Goal: Information Seeking & Learning: Learn about a topic

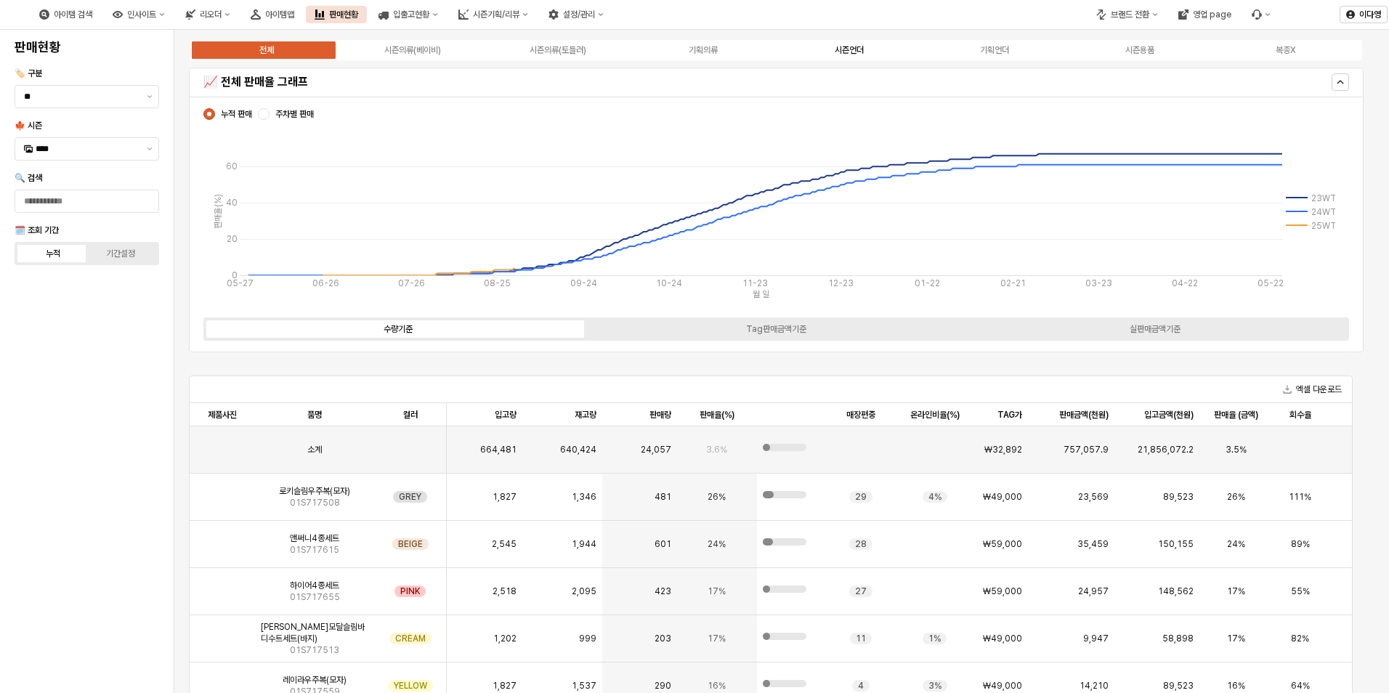
click at [847, 50] on div "시즌언더" at bounding box center [849, 50] width 29 height 10
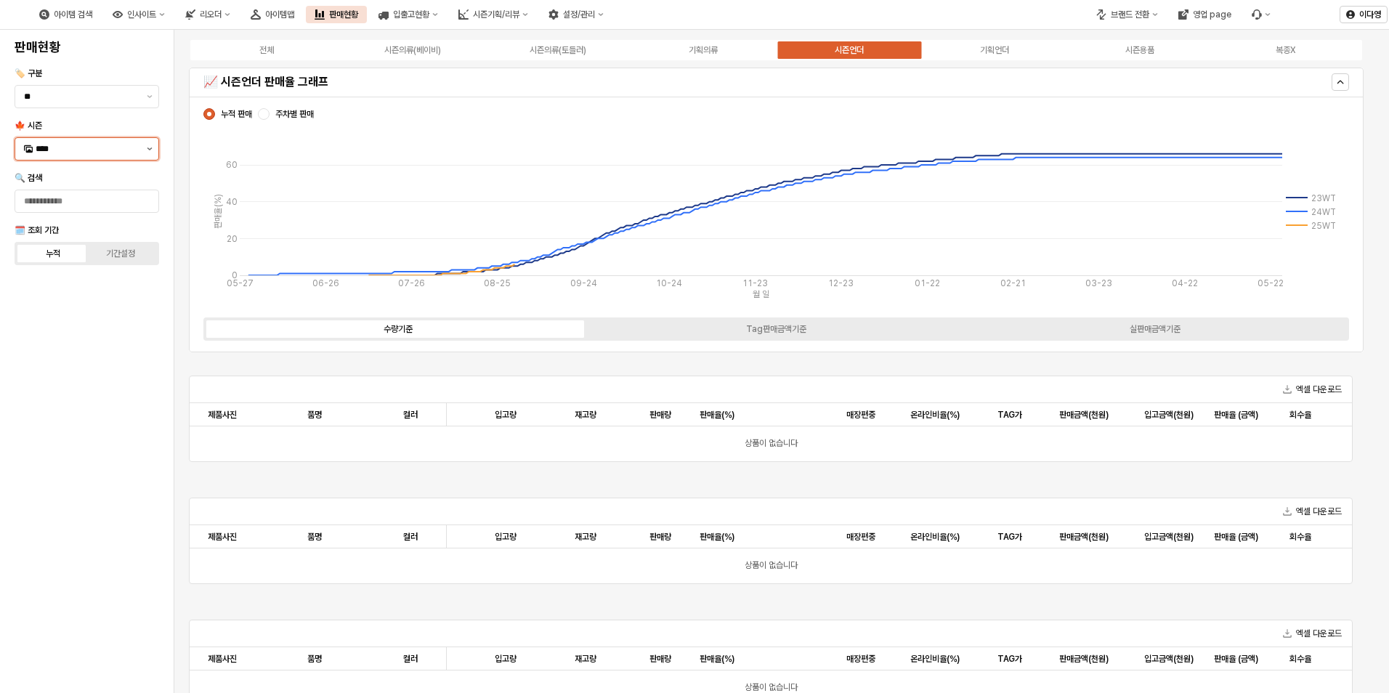
click at [148, 153] on button "제안 사항 표시" at bounding box center [149, 149] width 17 height 22
click at [68, 307] on div "25FA" at bounding box center [88, 302] width 105 height 12
type input "****"
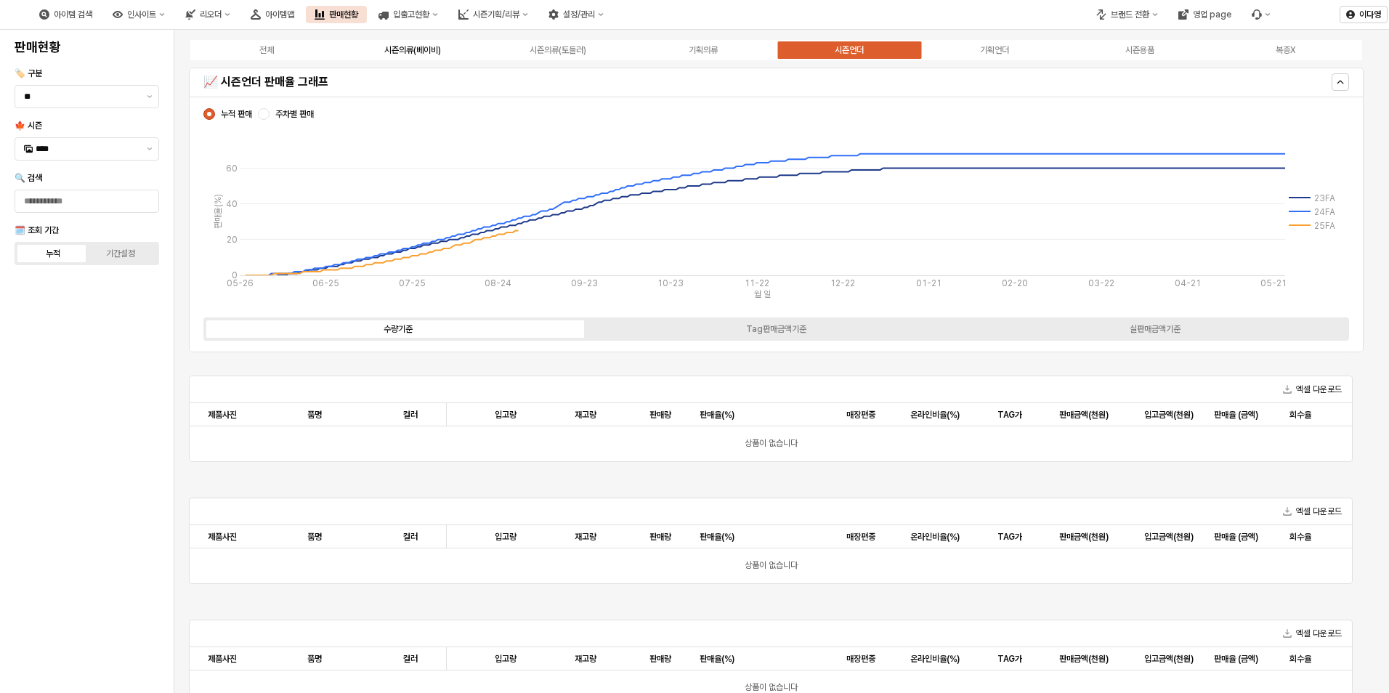
click at [396, 52] on div "시즌의류(베이비)" at bounding box center [412, 50] width 57 height 10
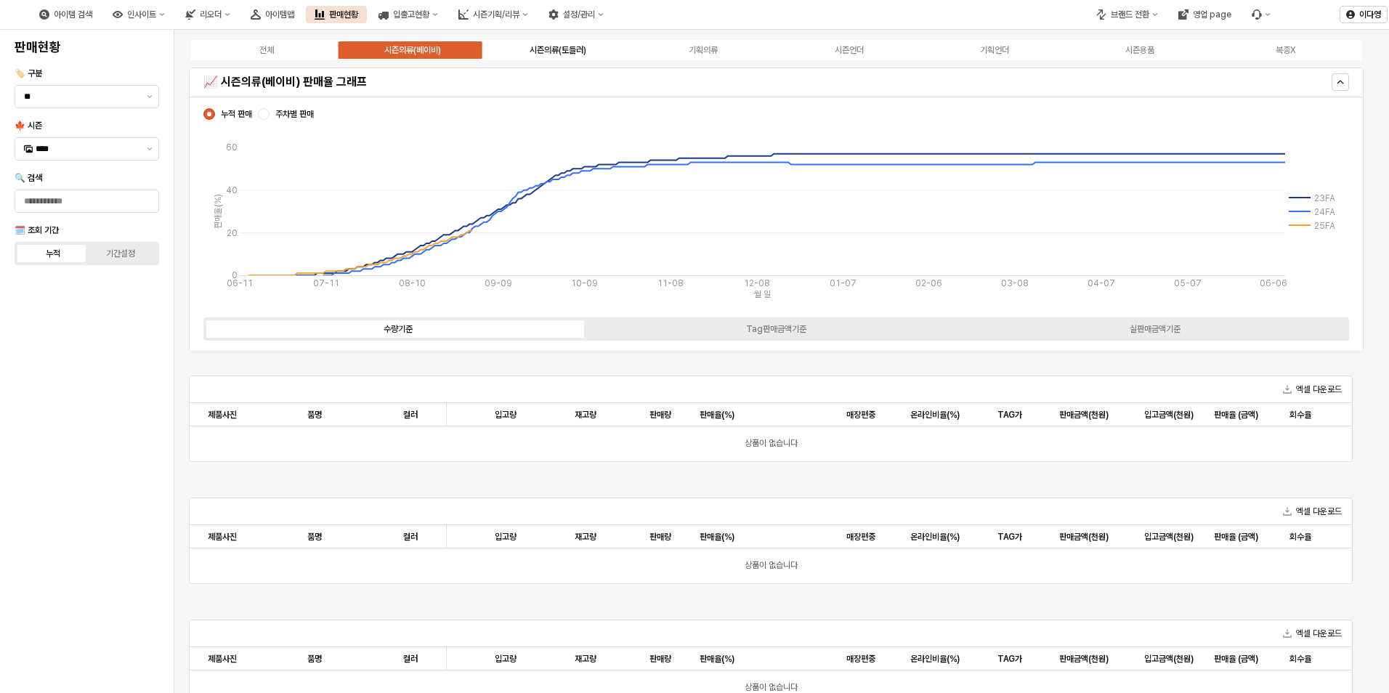
click at [561, 51] on div "시즌의류(토들러)" at bounding box center [557, 50] width 57 height 10
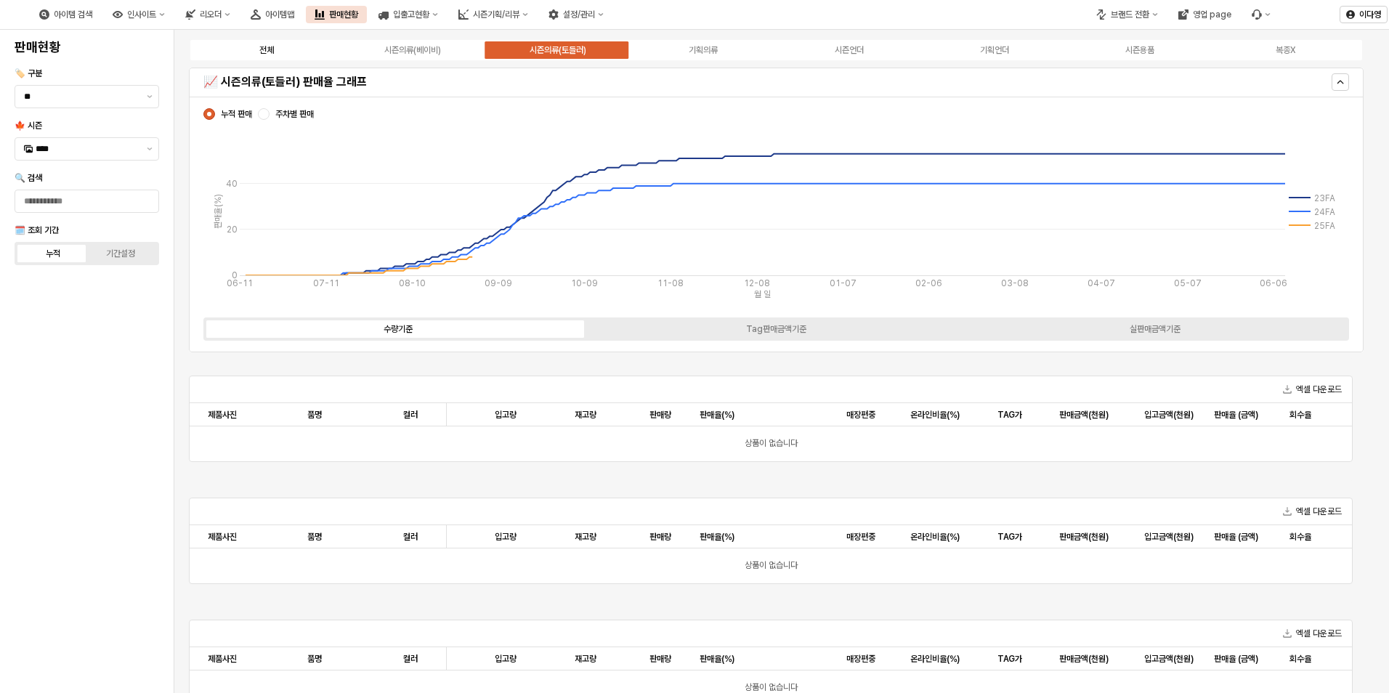
click at [268, 50] on div "전체" at bounding box center [266, 50] width 15 height 10
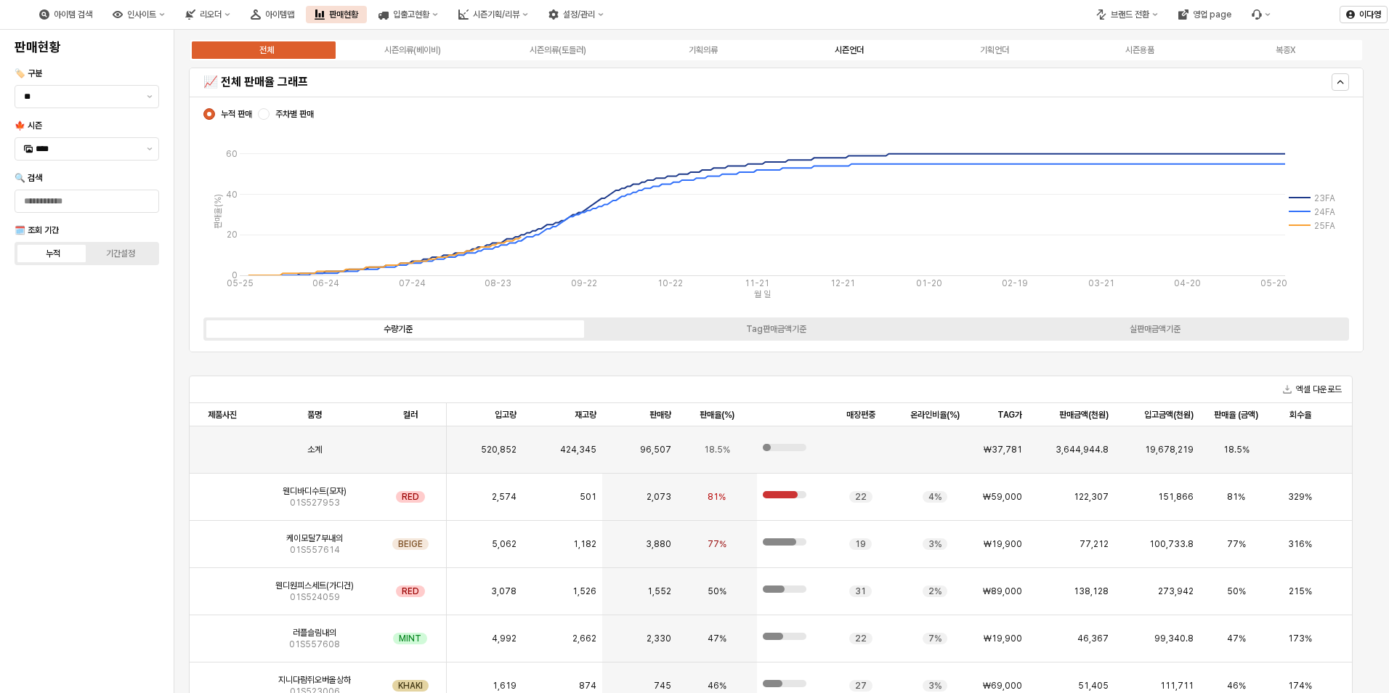
click at [845, 50] on div "시즌언더" at bounding box center [849, 50] width 29 height 10
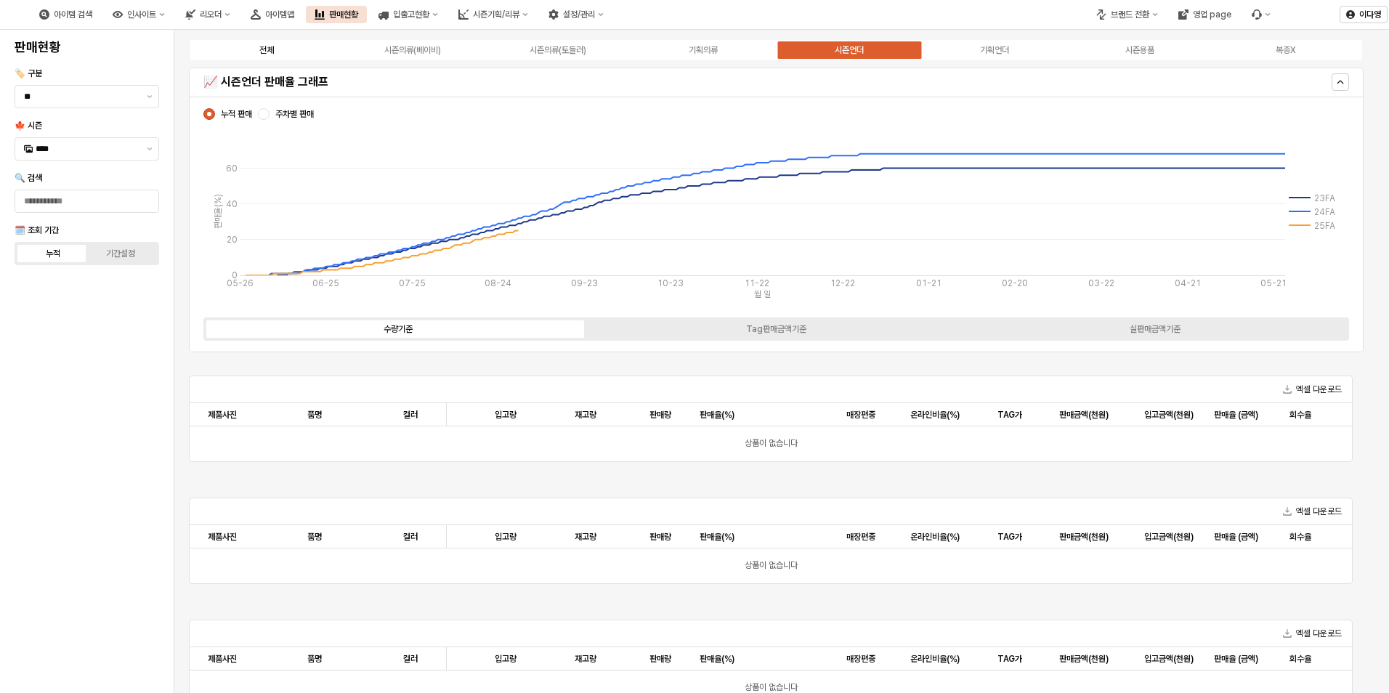
click at [264, 50] on div "전체" at bounding box center [266, 50] width 15 height 10
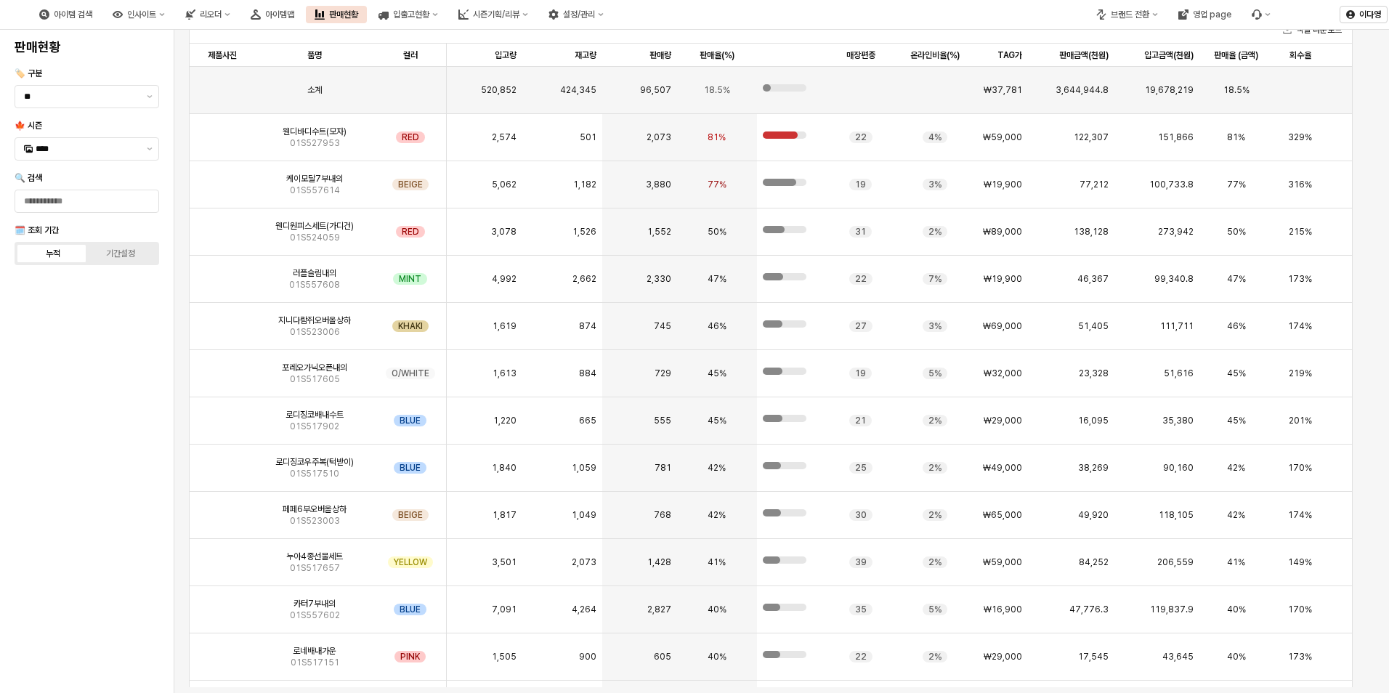
scroll to position [29, 0]
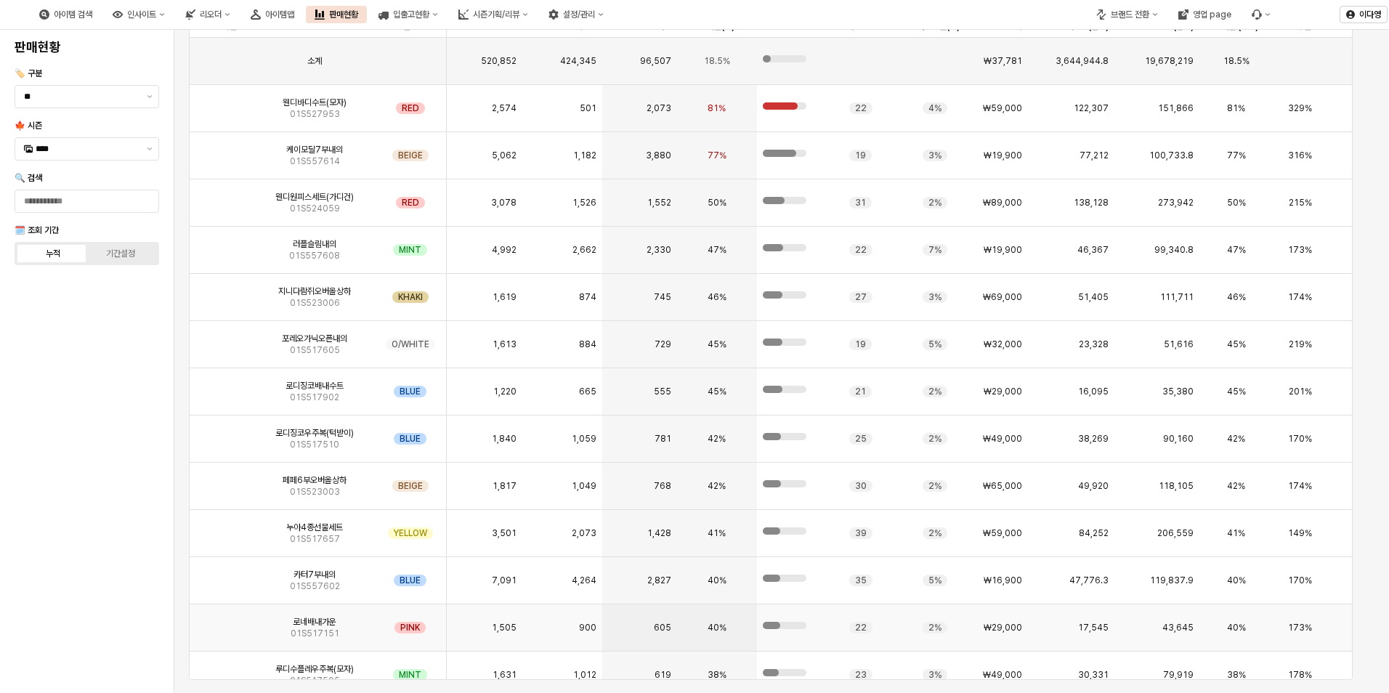
click at [222, 622] on img "App Frame" at bounding box center [222, 622] width 0 height 0
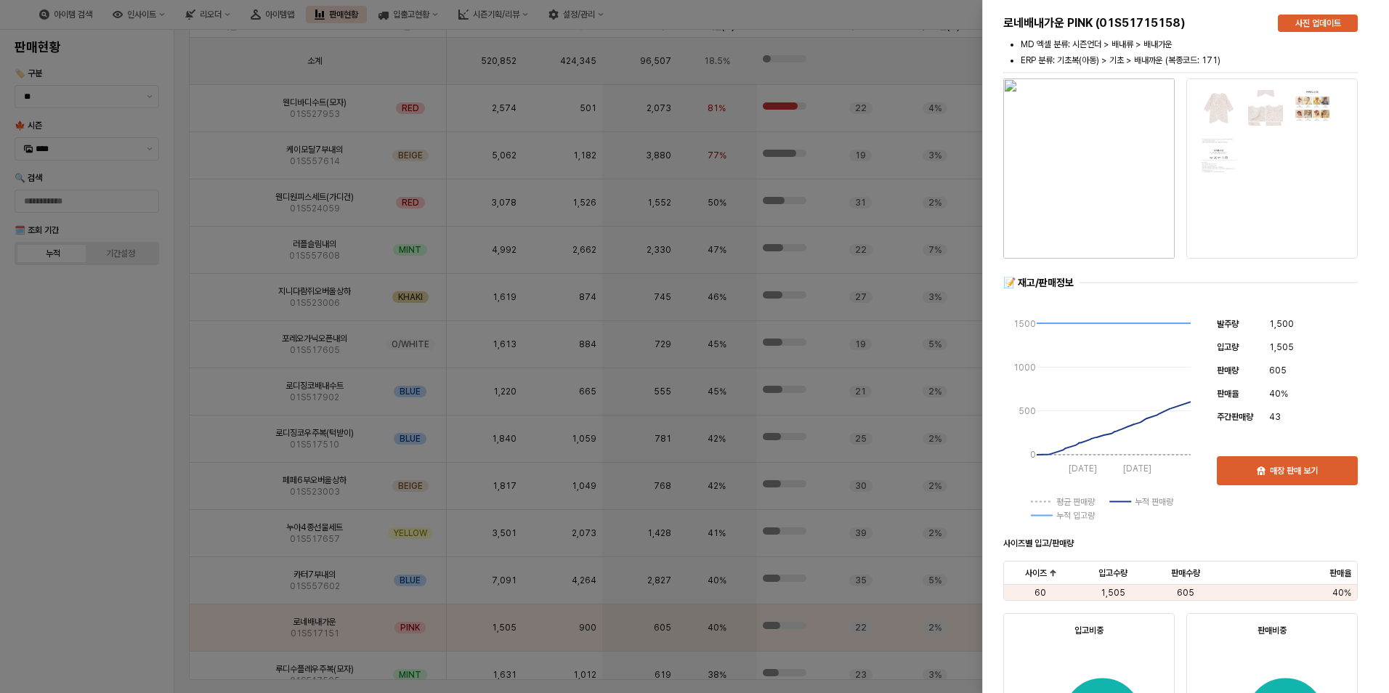
click at [65, 575] on div at bounding box center [694, 346] width 1389 height 693
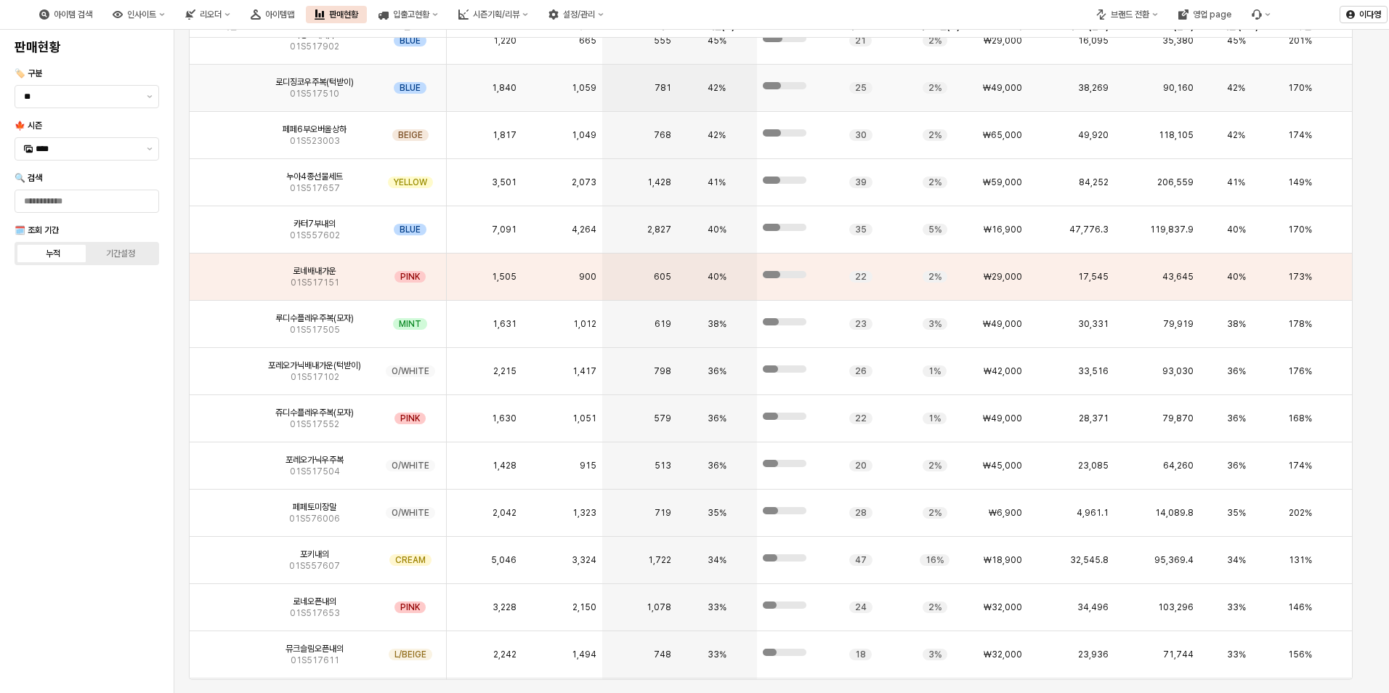
scroll to position [351, 0]
click at [222, 318] on img "App Frame" at bounding box center [222, 318] width 0 height 0
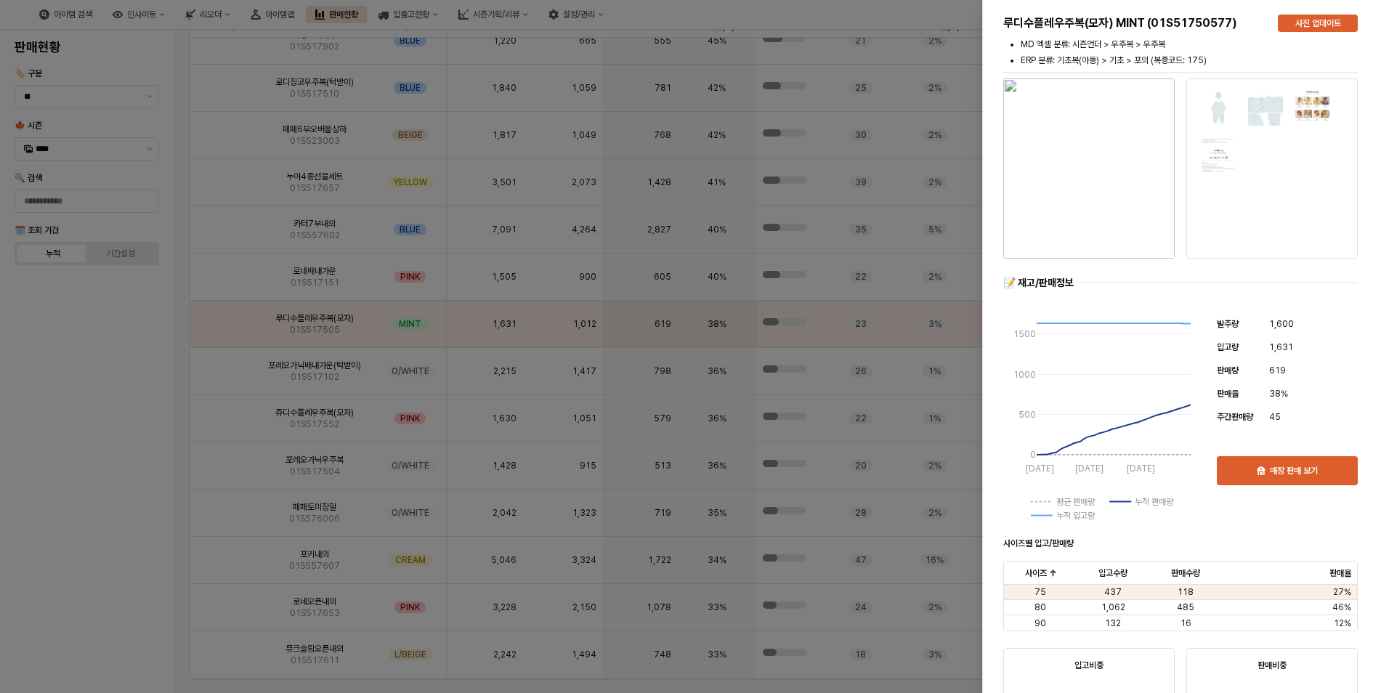
click at [222, 373] on div at bounding box center [694, 346] width 1389 height 693
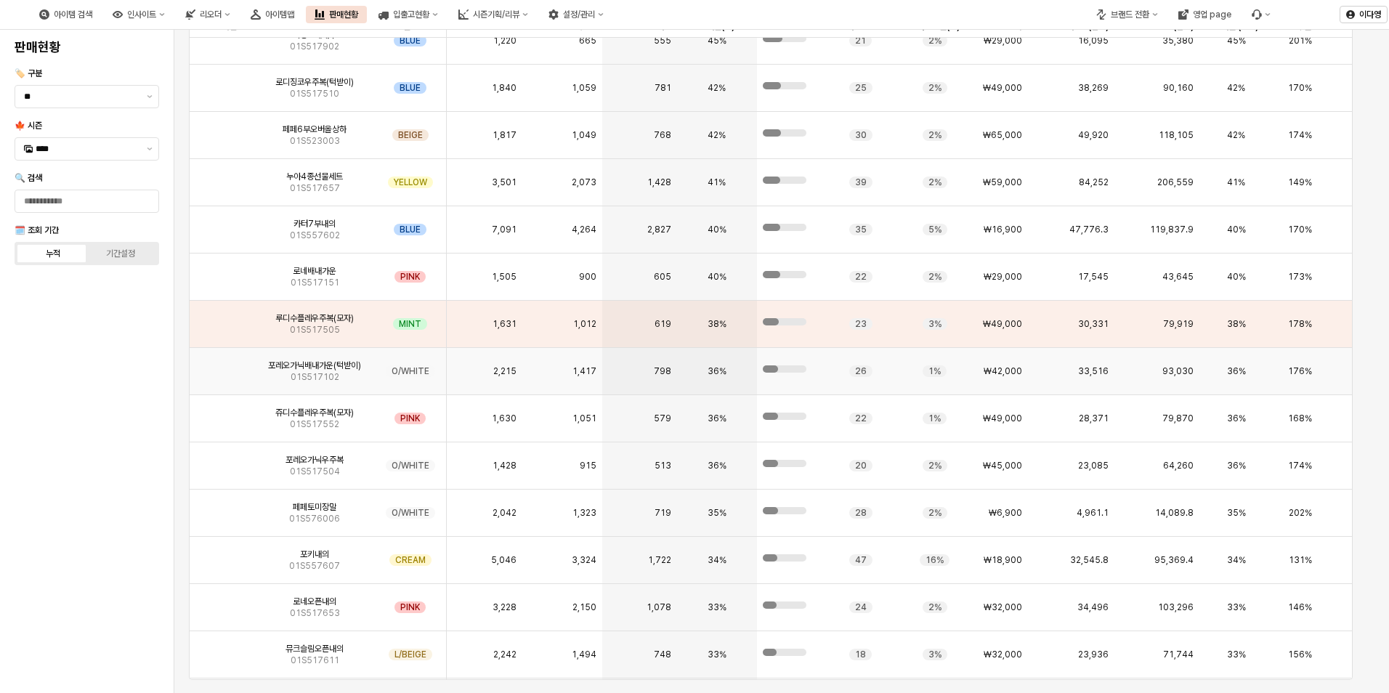
click at [222, 365] on img "App Frame" at bounding box center [222, 365] width 0 height 0
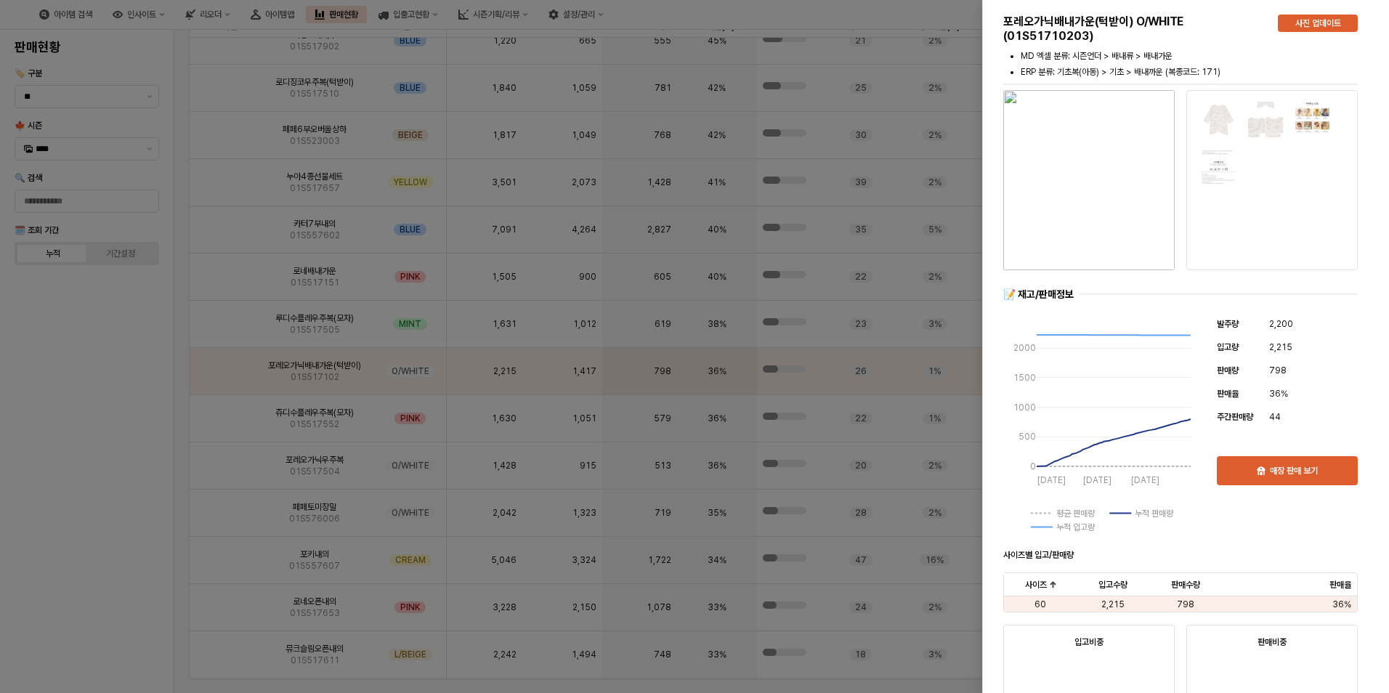
click at [222, 421] on div at bounding box center [694, 346] width 1389 height 693
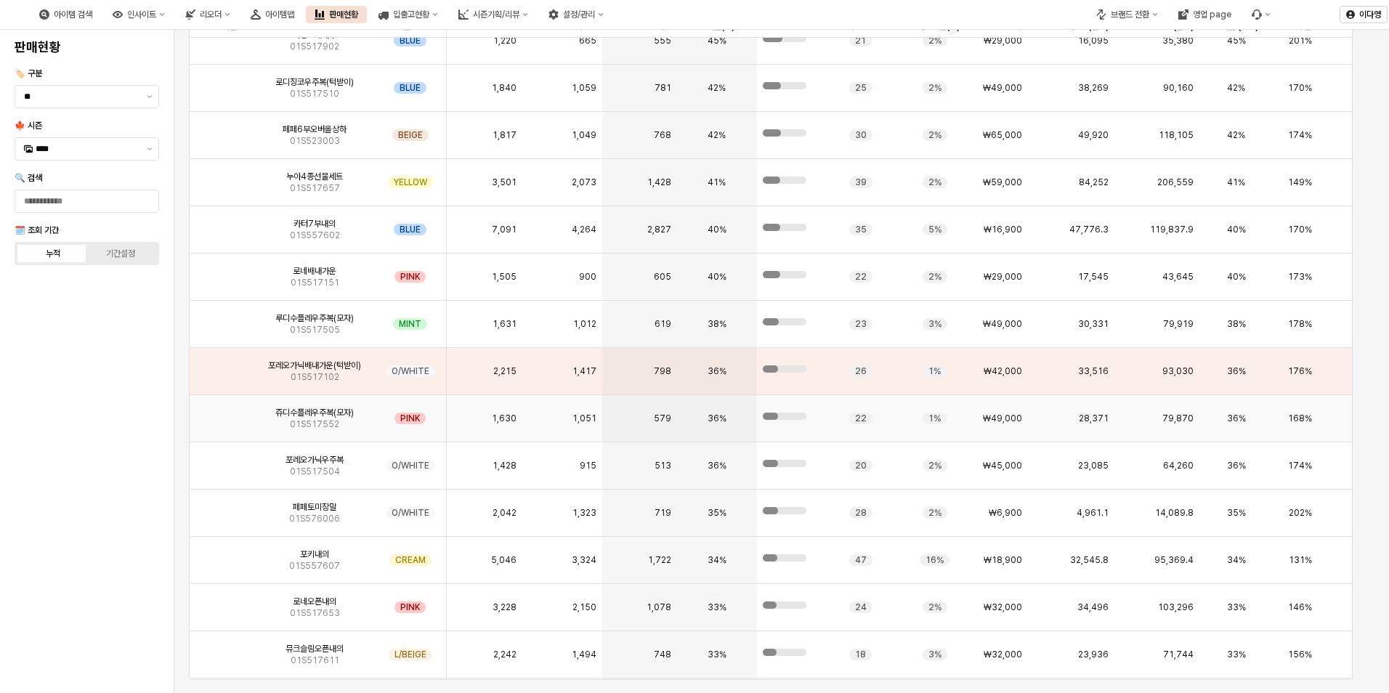
click at [222, 413] on img "App Frame" at bounding box center [222, 413] width 0 height 0
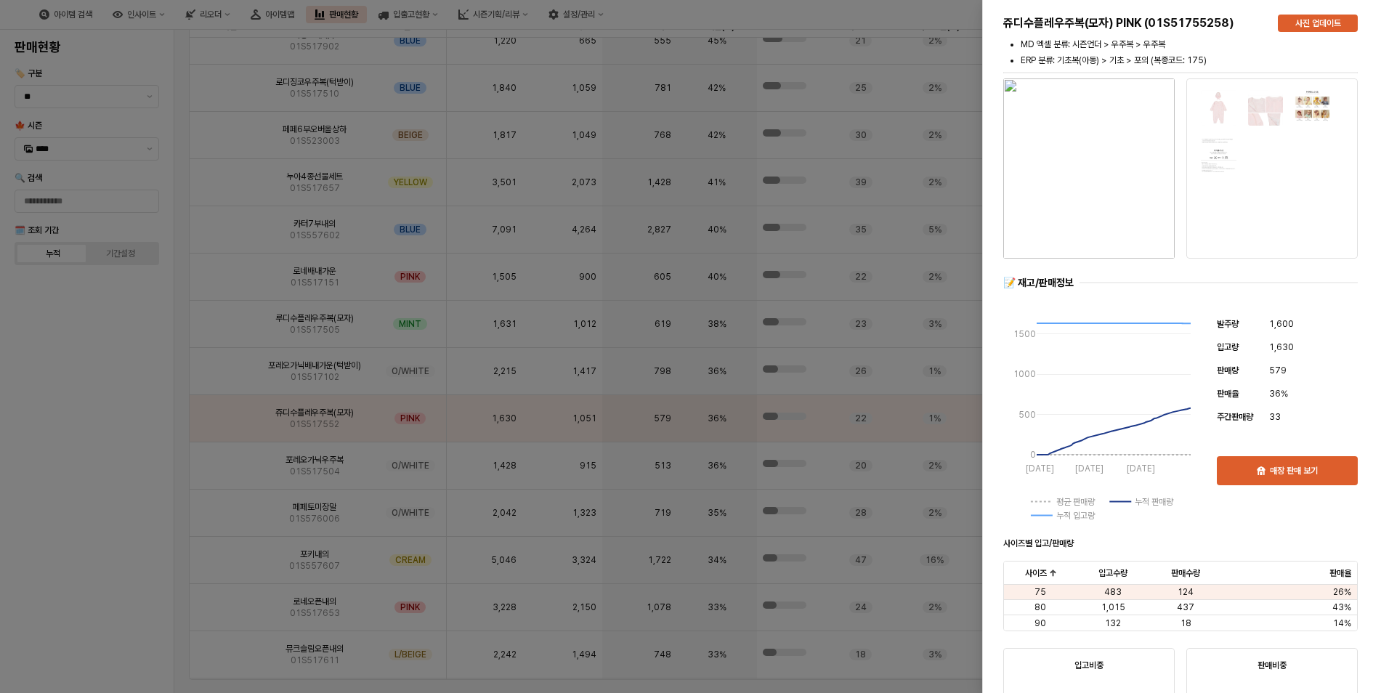
click at [225, 463] on div at bounding box center [694, 346] width 1389 height 693
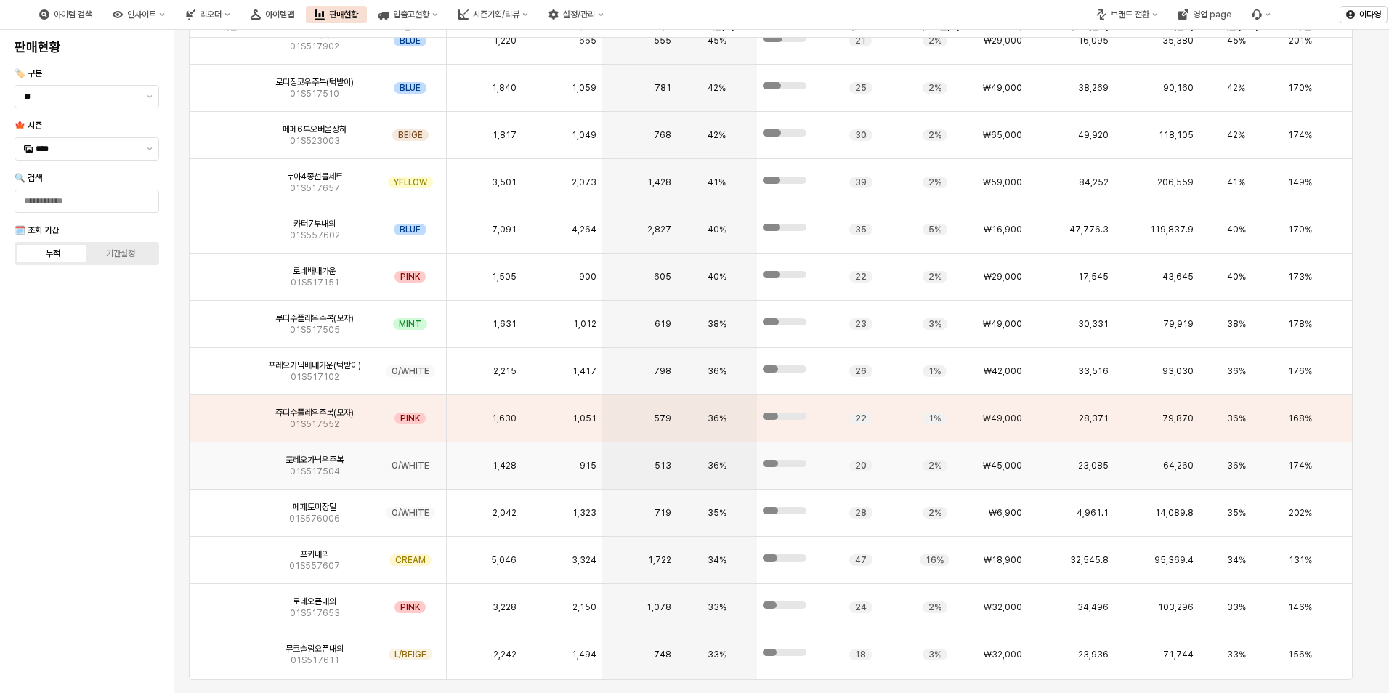
click at [222, 460] on img "App Frame" at bounding box center [222, 460] width 0 height 0
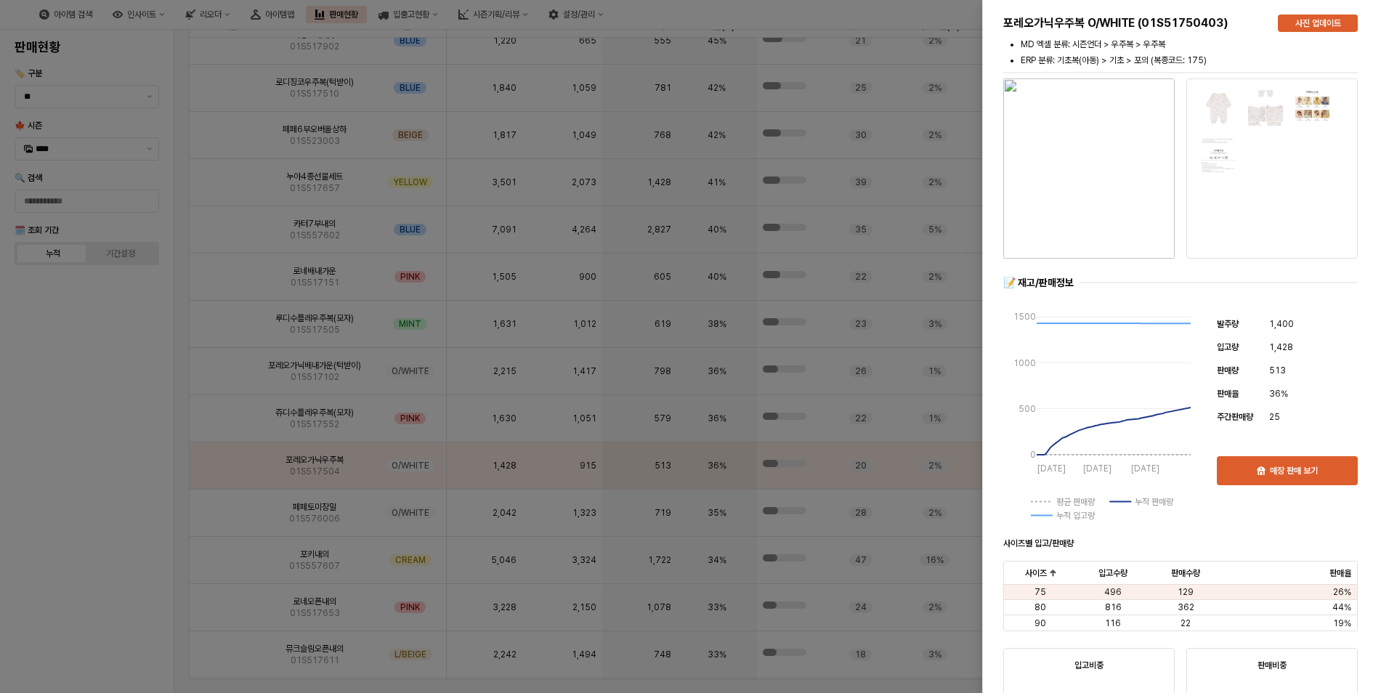
click at [222, 511] on div at bounding box center [694, 346] width 1389 height 693
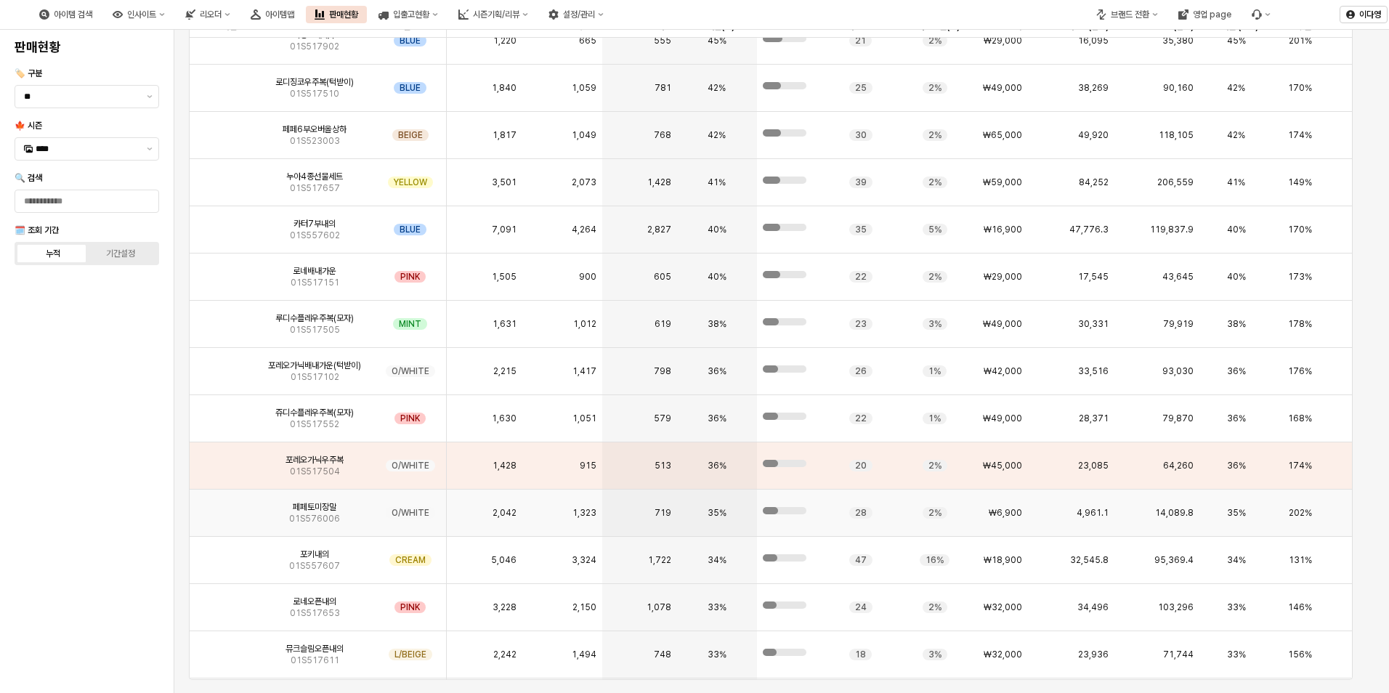
click at [222, 507] on img "App Frame" at bounding box center [222, 507] width 0 height 0
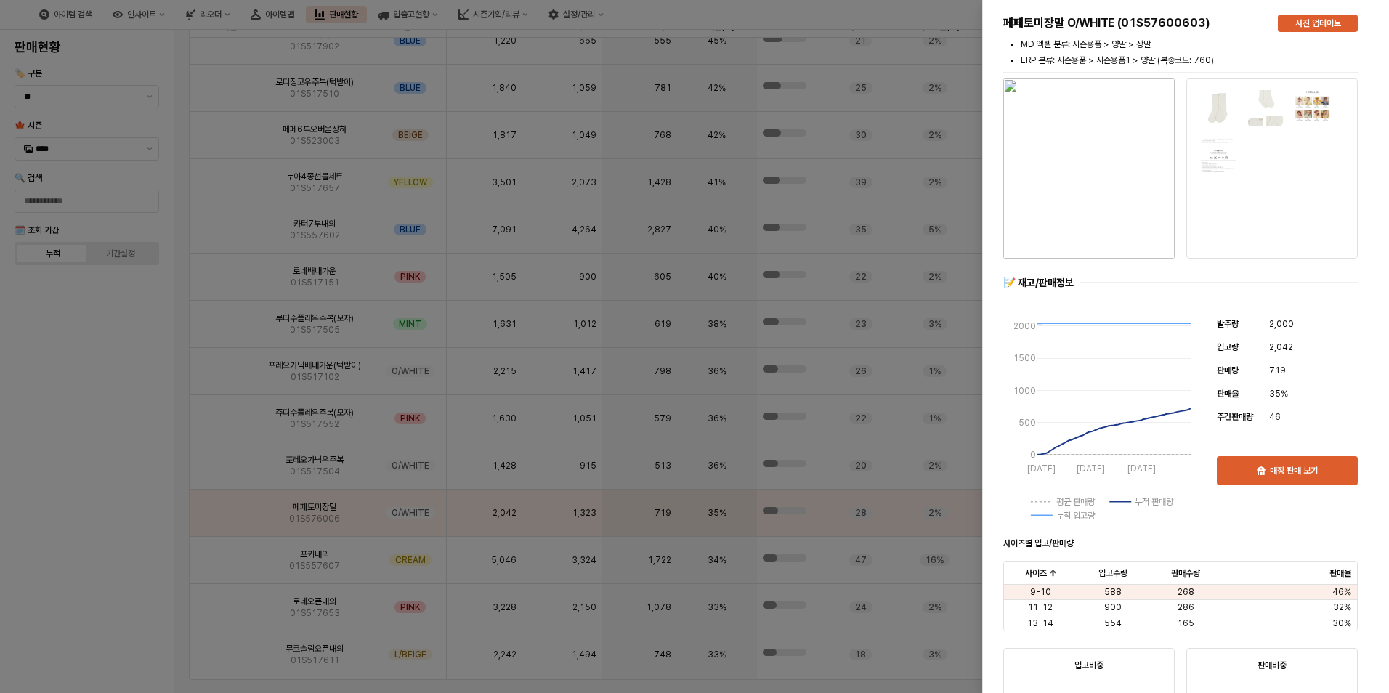
click at [222, 561] on div at bounding box center [694, 346] width 1389 height 693
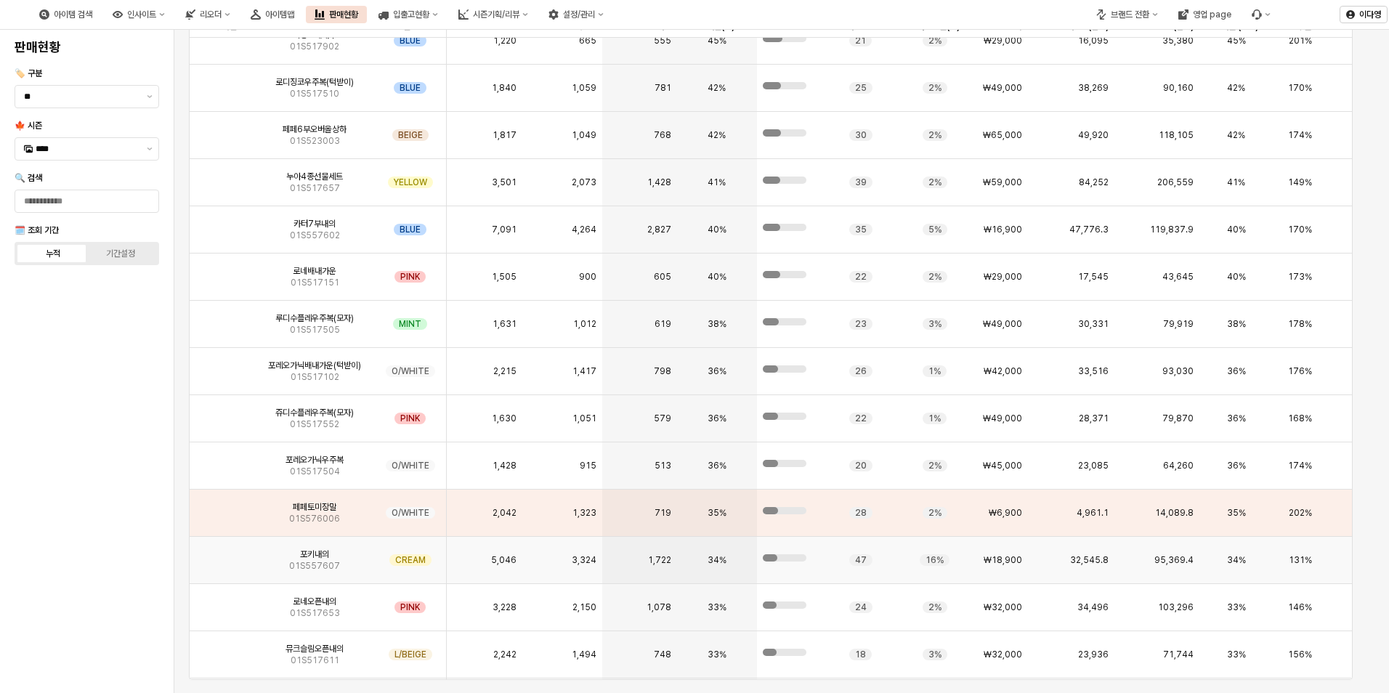
click at [222, 554] on img "App Frame" at bounding box center [222, 554] width 0 height 0
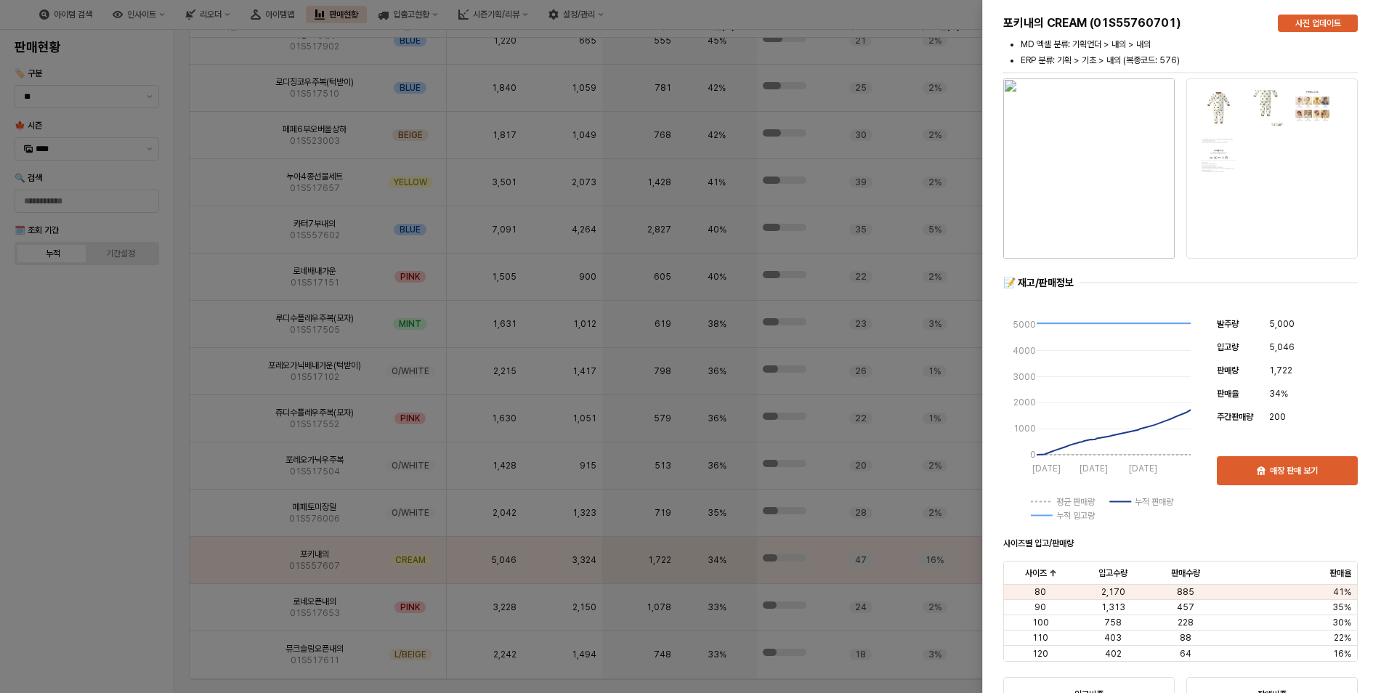
click at [78, 537] on div at bounding box center [694, 346] width 1389 height 693
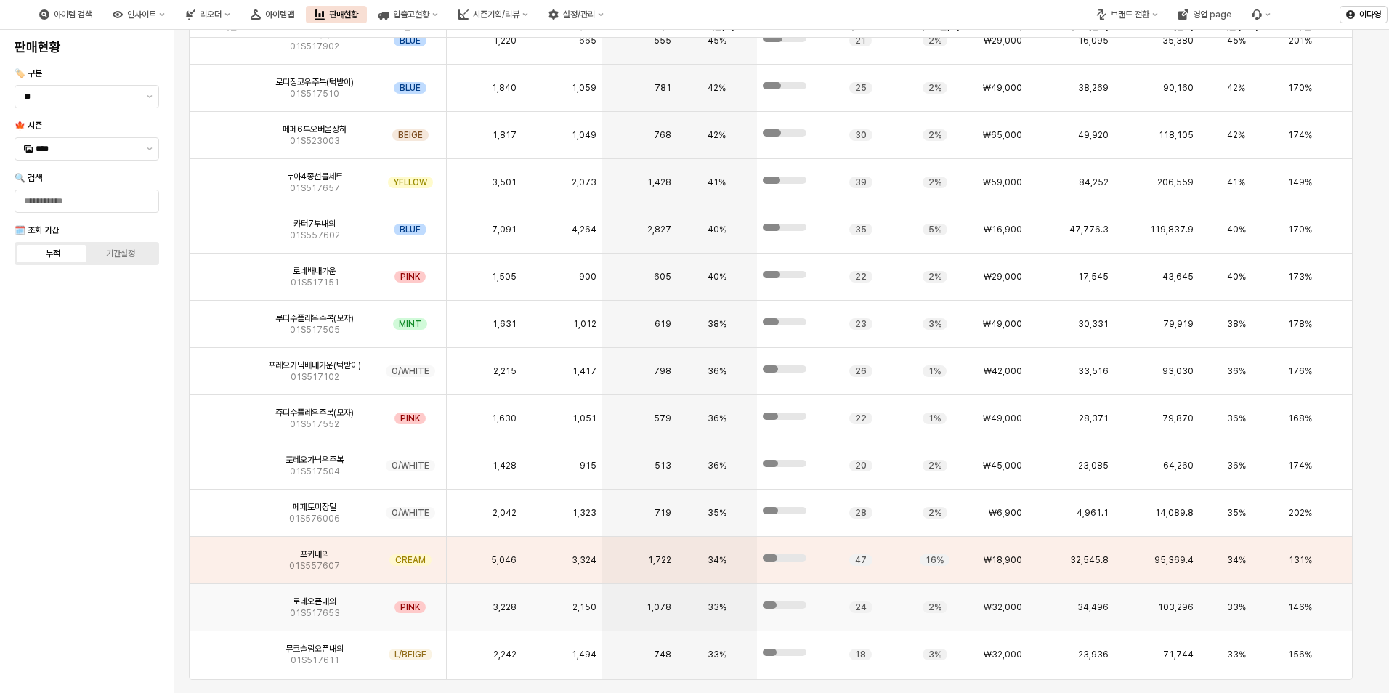
click at [222, 601] on img "App Frame" at bounding box center [222, 601] width 0 height 0
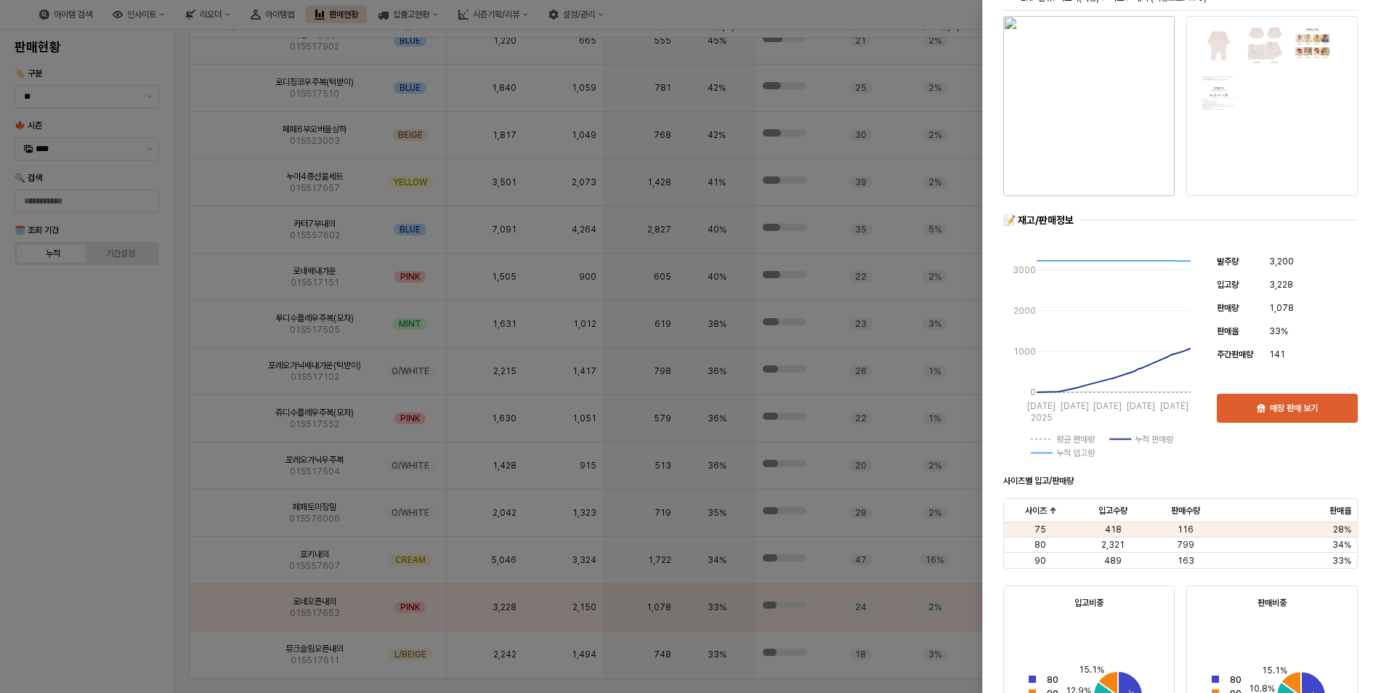
scroll to position [60, 0]
drag, startPoint x: 121, startPoint y: 527, endPoint x: 127, endPoint y: 543, distance: 17.0
click at [119, 526] on div at bounding box center [694, 346] width 1389 height 693
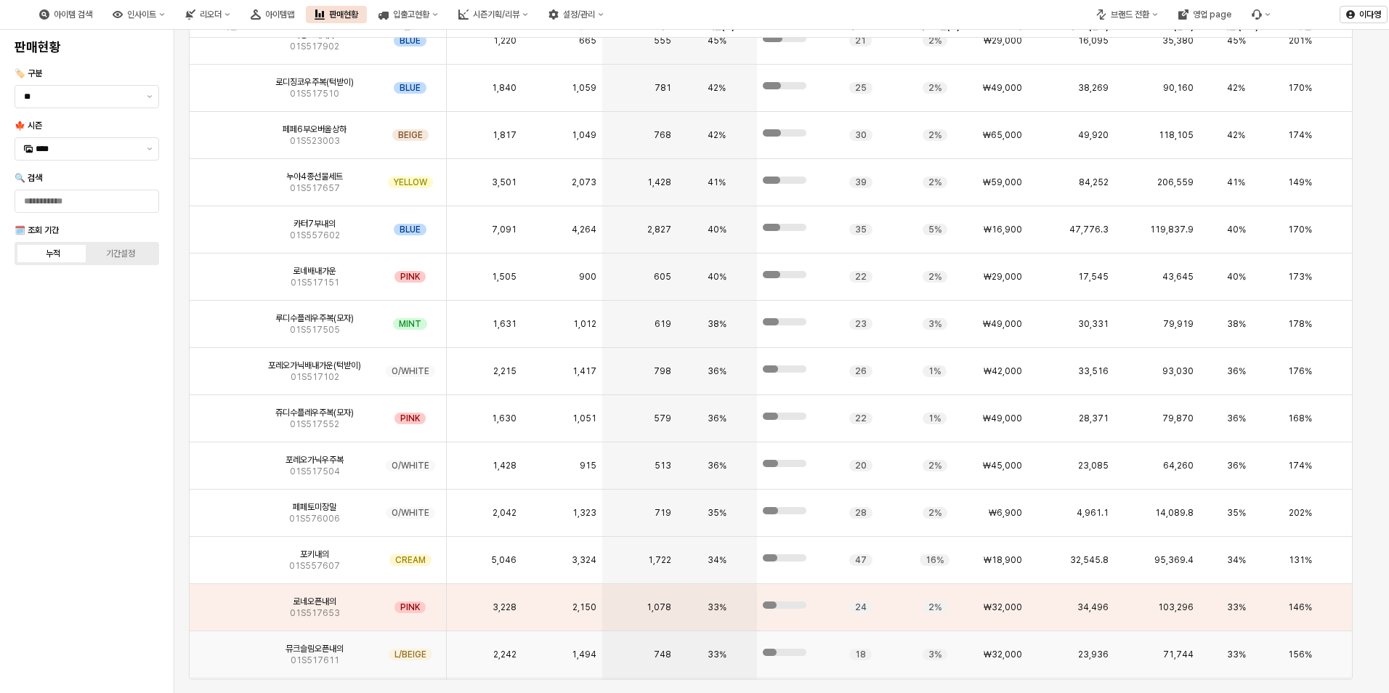
click at [222, 649] on img "App Frame" at bounding box center [222, 649] width 0 height 0
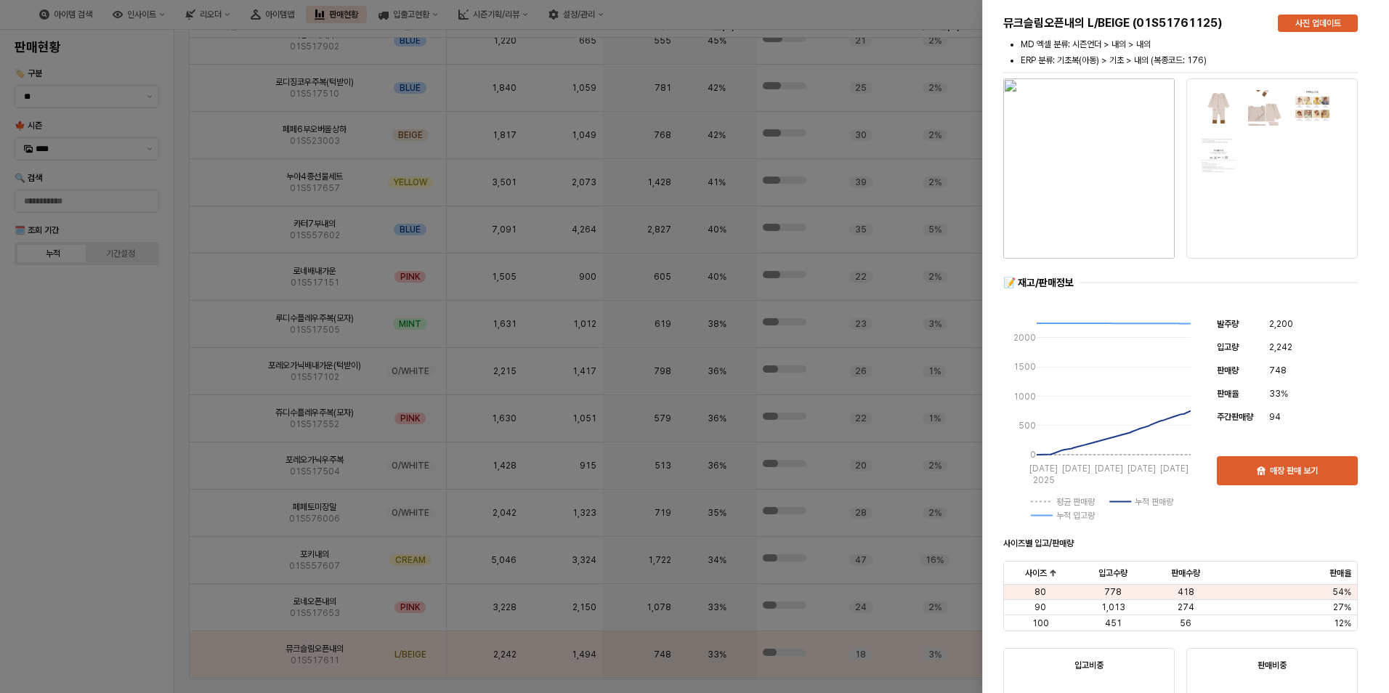
click at [60, 532] on div at bounding box center [694, 346] width 1389 height 693
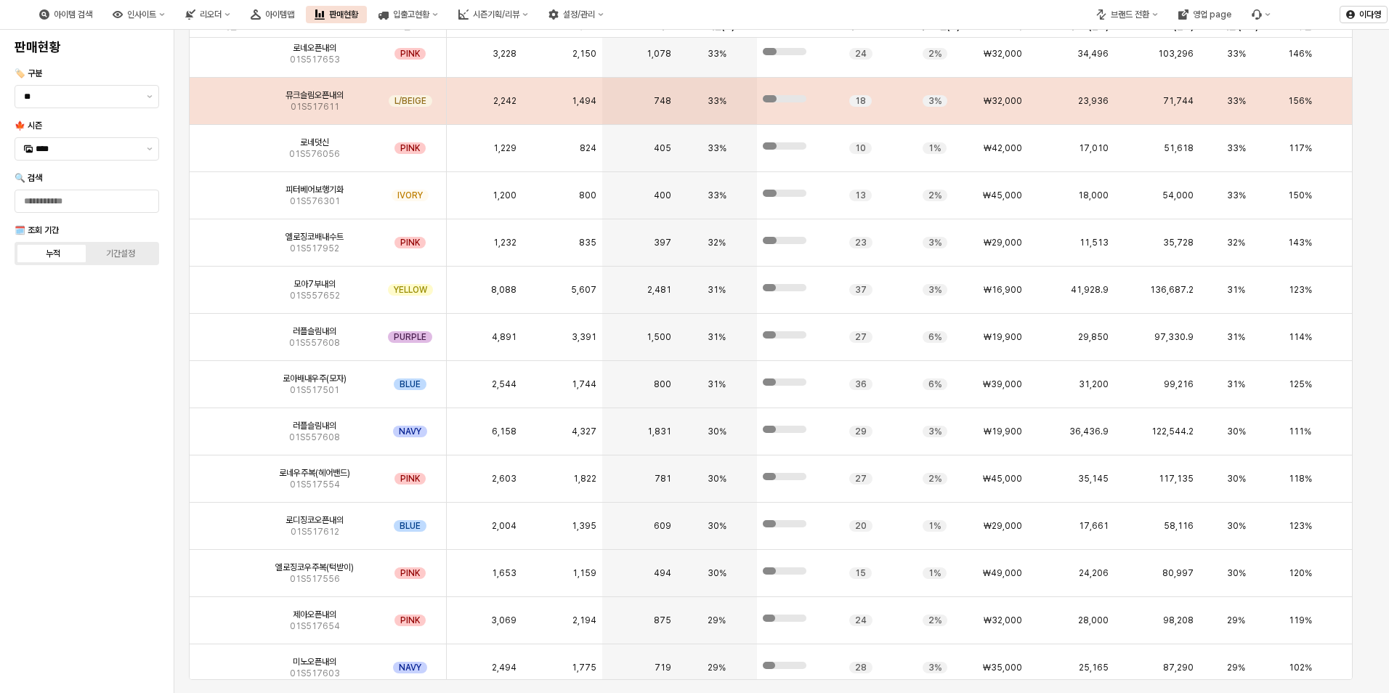
scroll to position [882, 0]
